Goal: Information Seeking & Learning: Learn about a topic

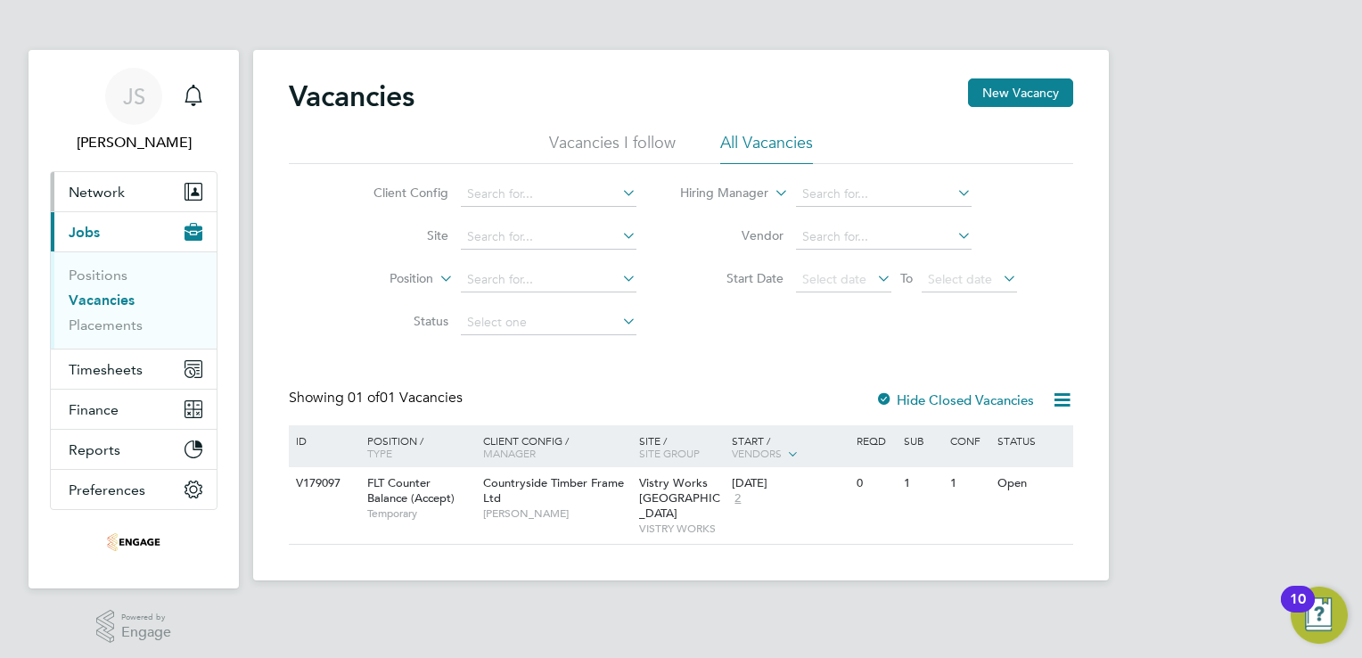
click at [105, 197] on span "Network" at bounding box center [97, 192] width 56 height 17
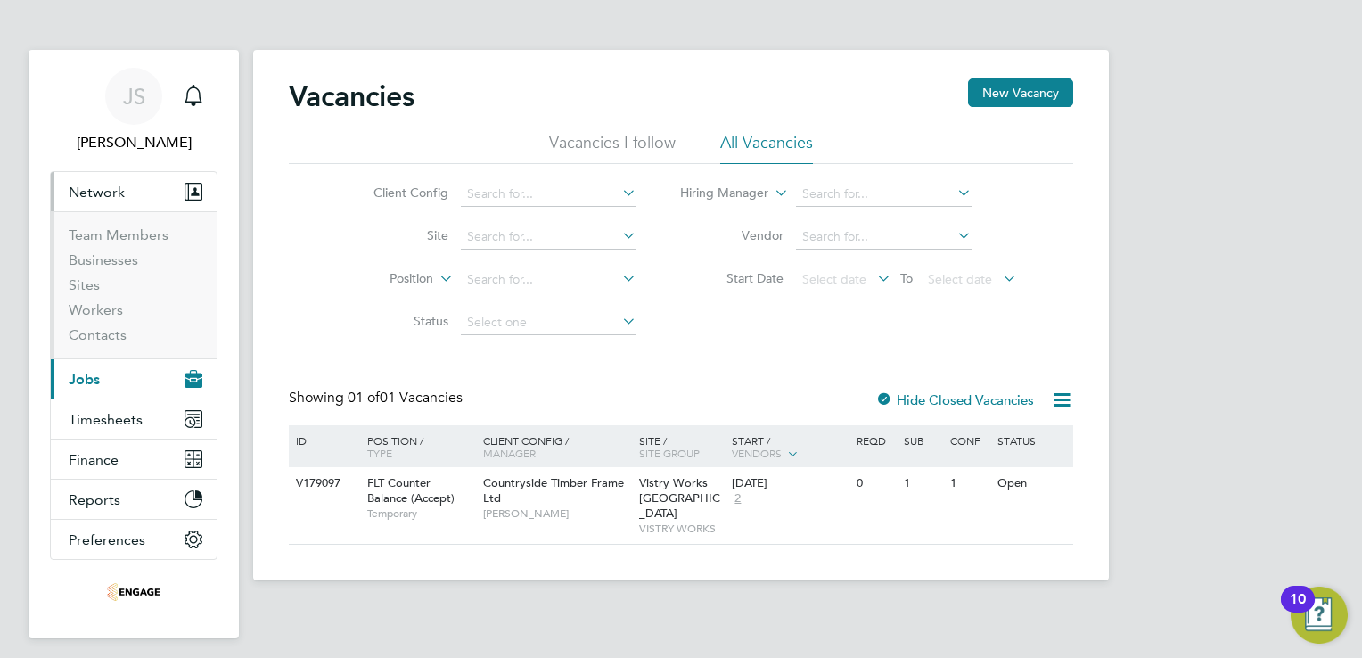
click at [82, 380] on span "Jobs" at bounding box center [84, 379] width 31 height 17
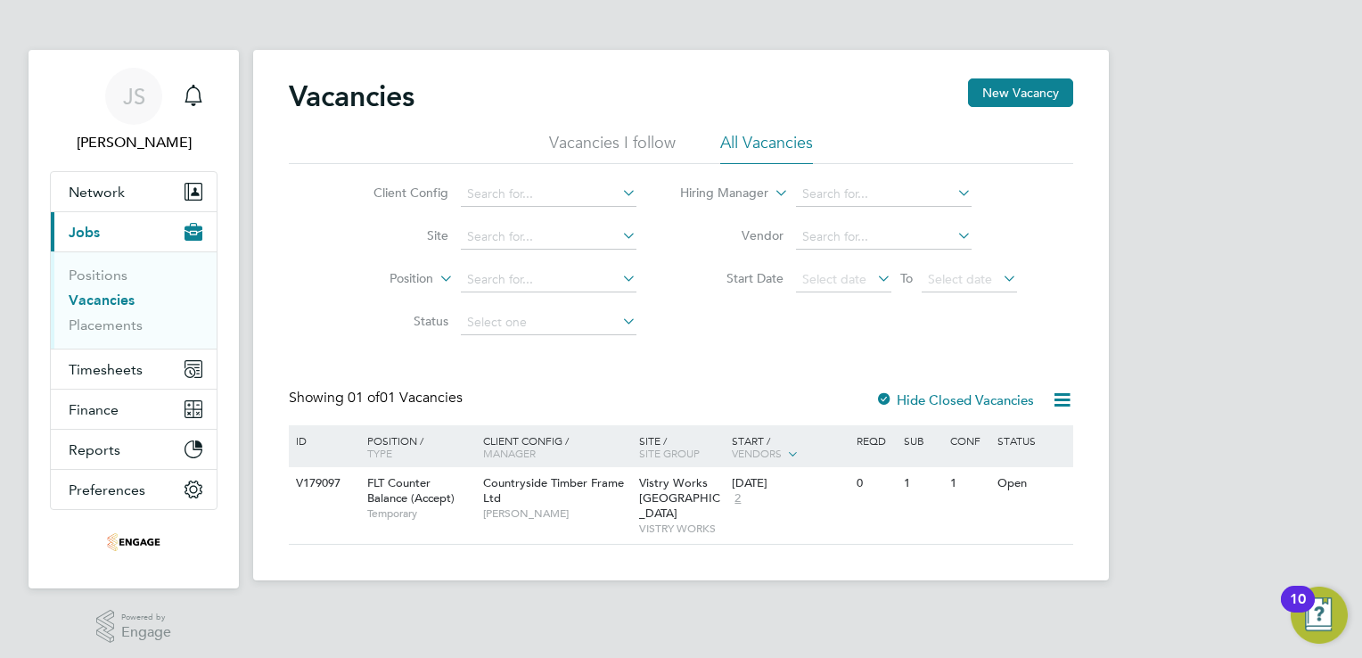
click at [94, 304] on link "Vacancies" at bounding box center [102, 299] width 66 height 17
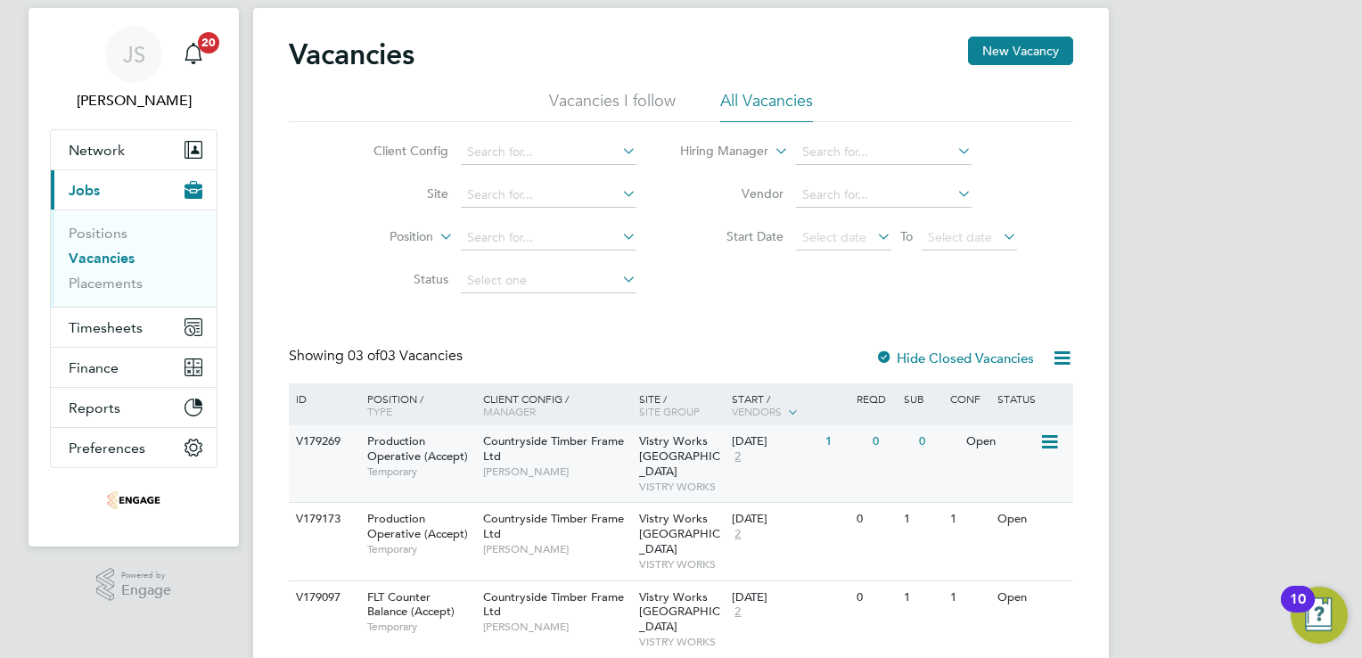
scroll to position [61, 0]
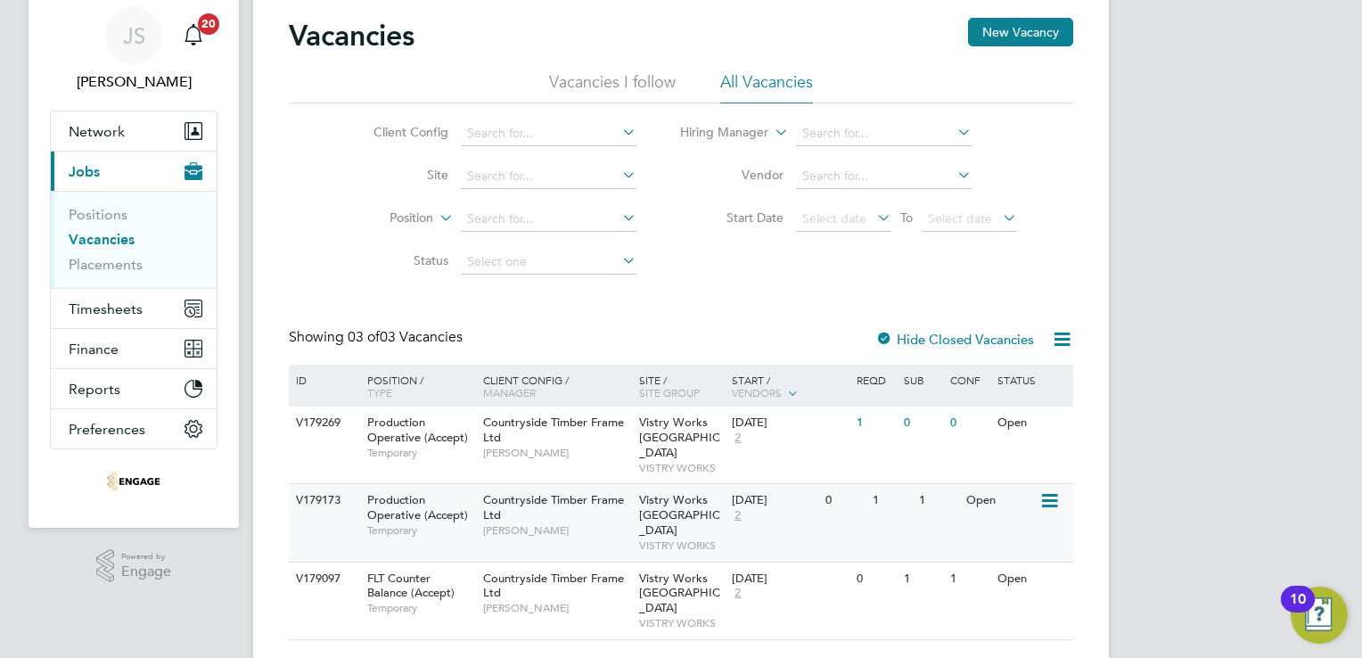
click at [550, 492] on span "Countryside Timber Frame Ltd" at bounding box center [553, 507] width 141 height 30
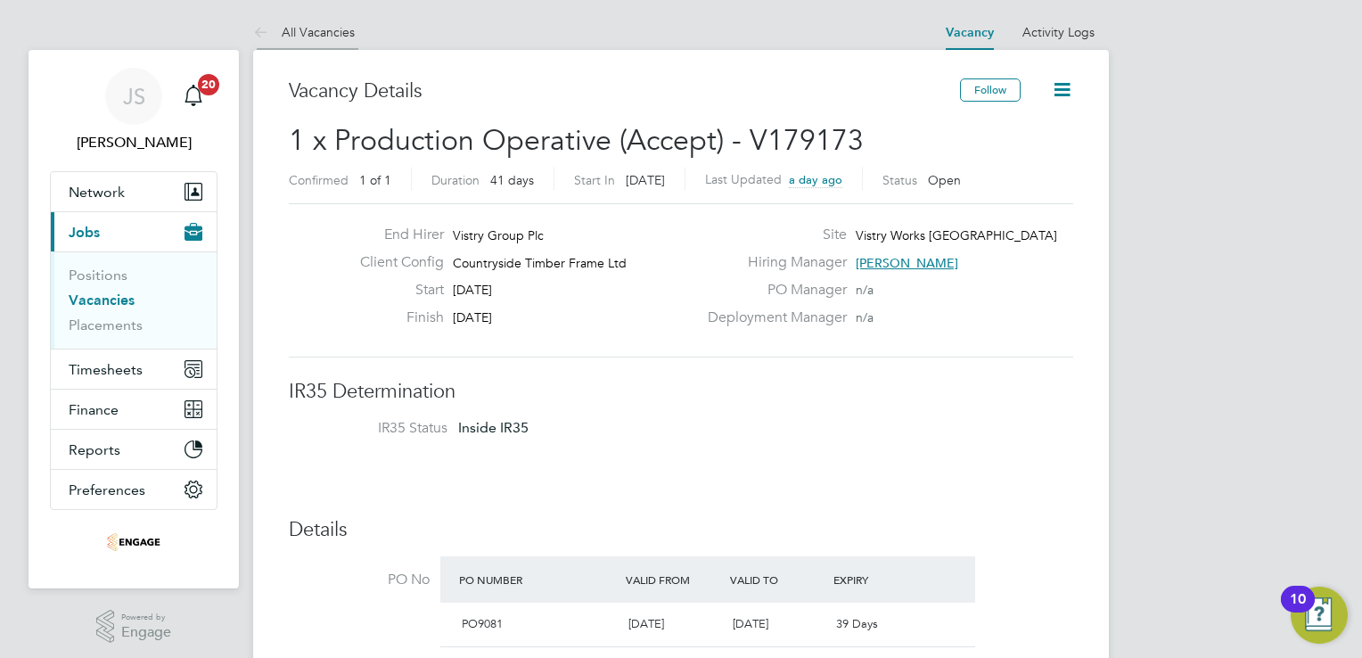
click at [291, 30] on link "All Vacancies" at bounding box center [304, 32] width 102 height 16
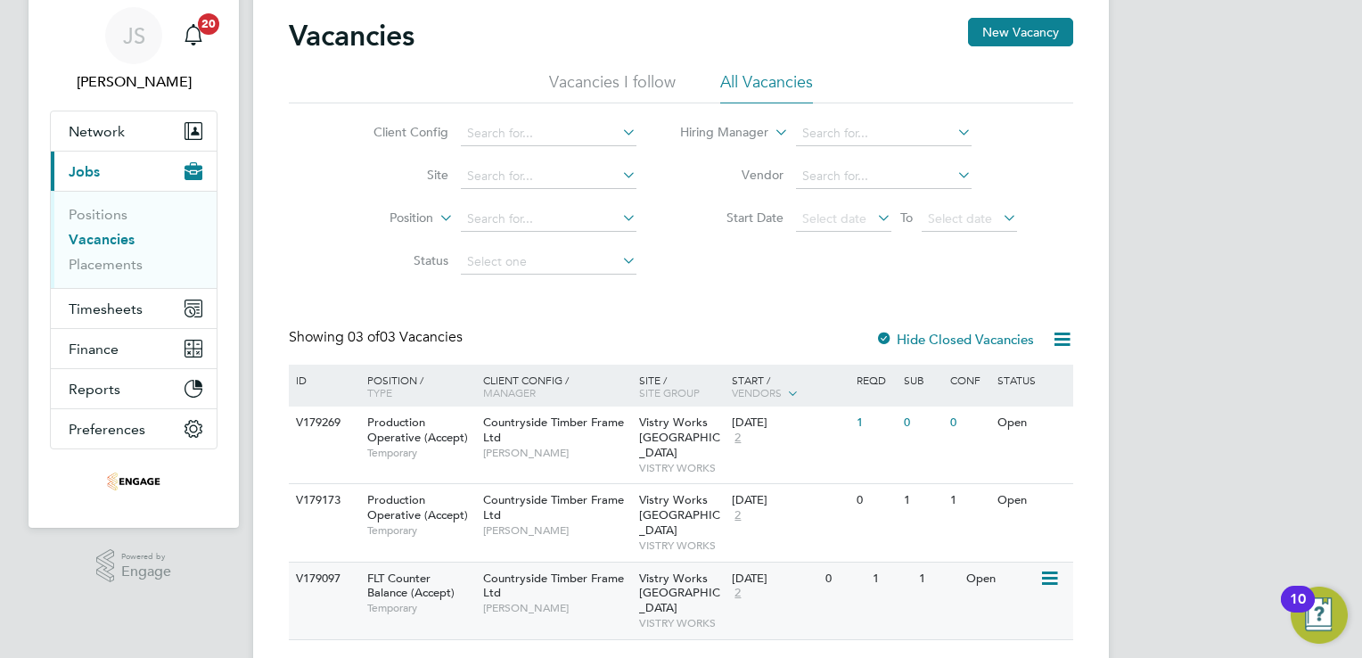
click at [558, 562] on div "Countryside Timber Frame Ltd James Gill" at bounding box center [557, 593] width 156 height 62
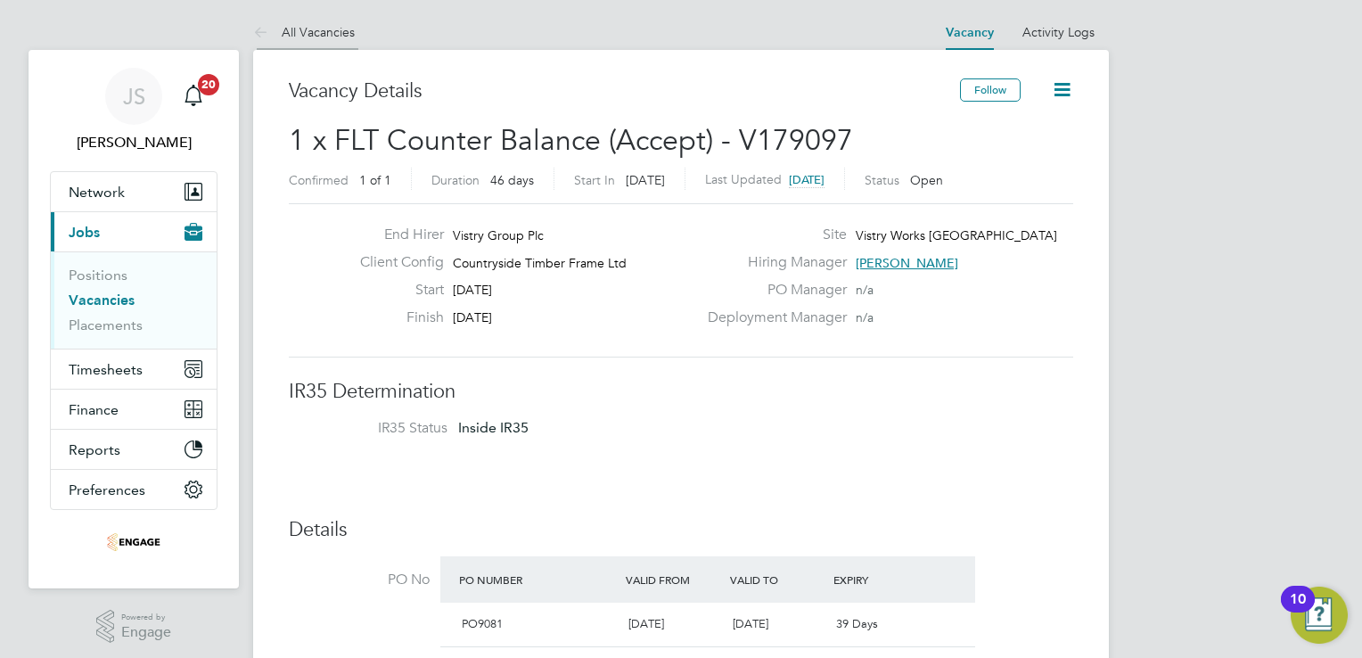
click at [292, 24] on link "All Vacancies" at bounding box center [304, 32] width 102 height 16
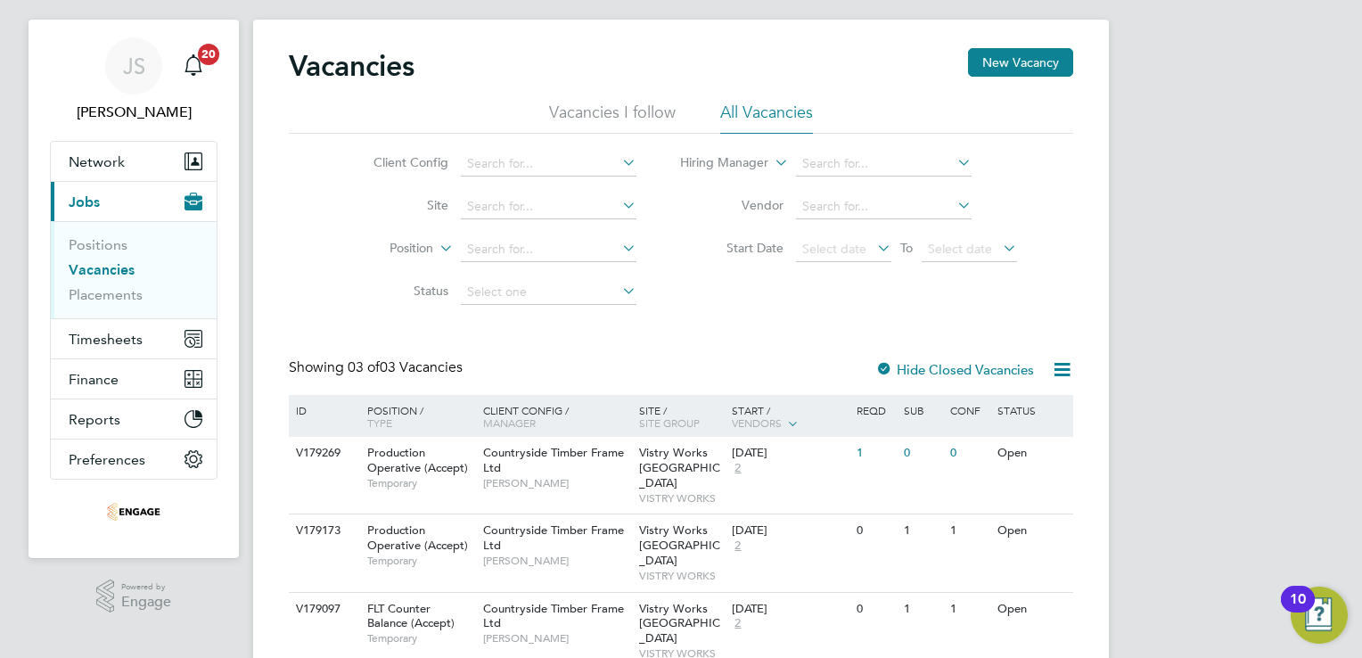
scroll to position [61, 0]
